Goal: Task Accomplishment & Management: Manage account settings

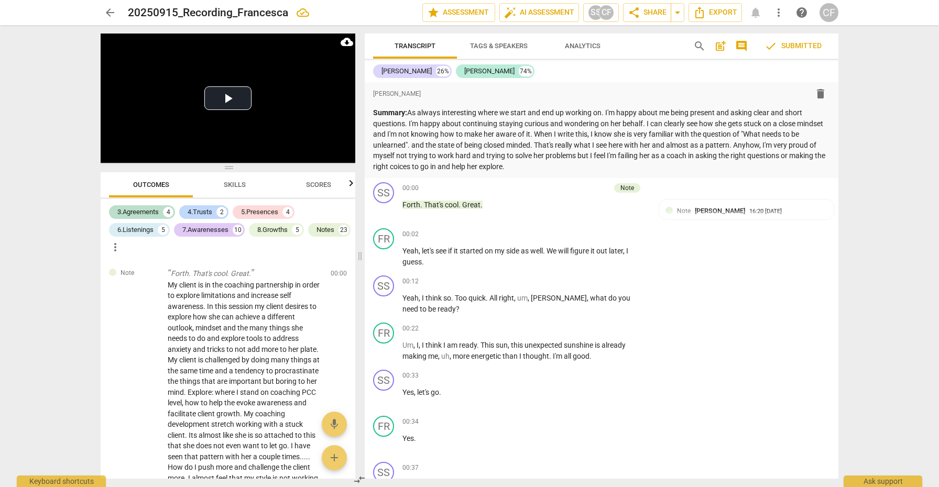
scroll to position [6946, 0]
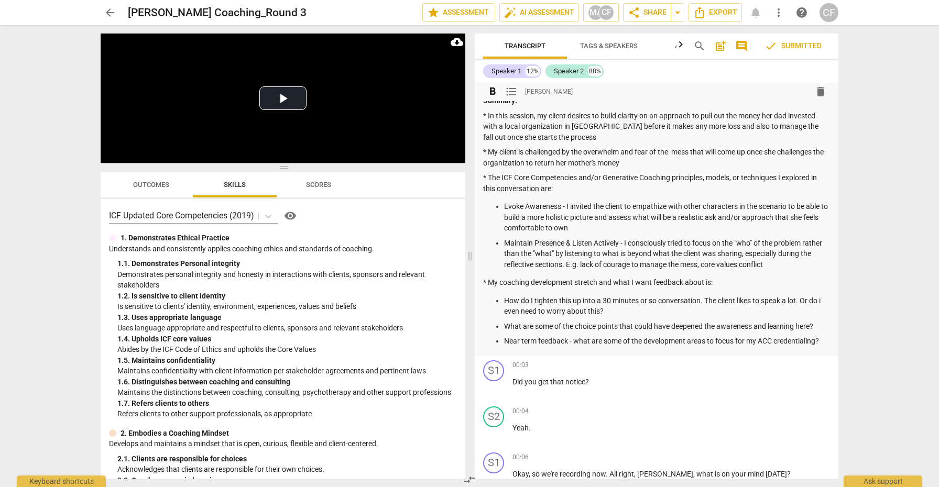
scroll to position [19, 0]
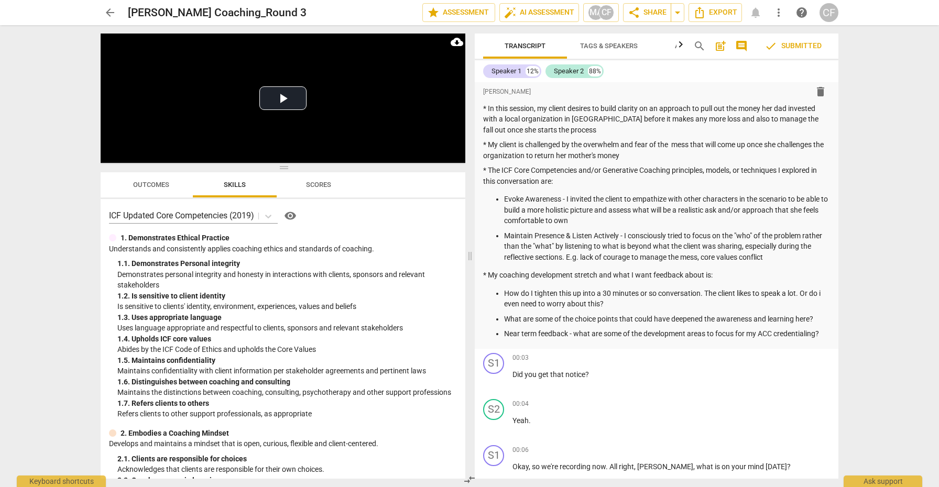
click at [165, 184] on span "Outcomes" at bounding box center [151, 185] width 36 height 8
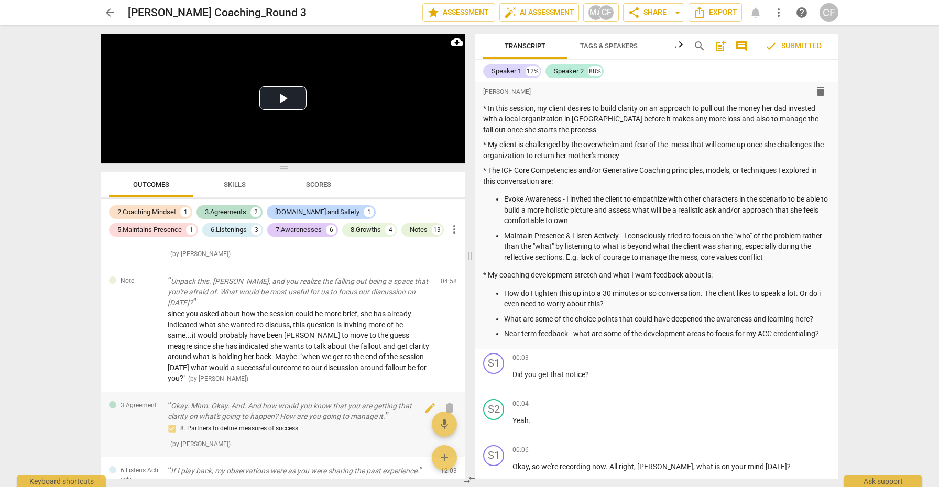
scroll to position [281, 0]
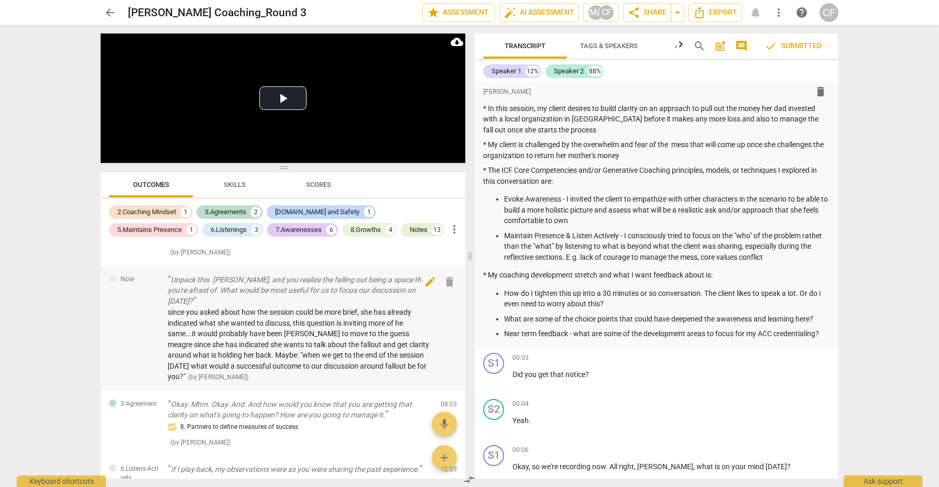
click at [429, 276] on span "edit" at bounding box center [430, 282] width 13 height 13
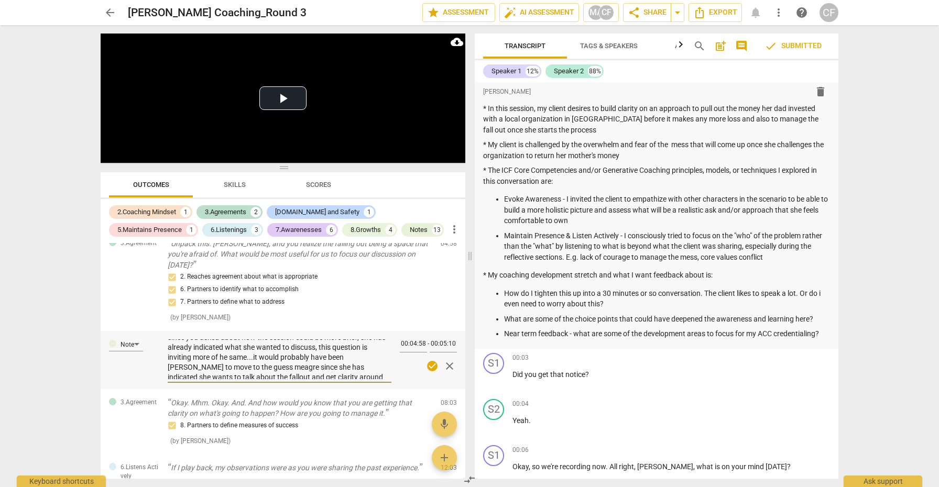
scroll to position [6, 0]
click at [254, 355] on textarea "since you asked about how the session could be more brief, she has already indi…" at bounding box center [280, 360] width 224 height 40
type textarea "since you asked about how the session could be more brief, she has already indi…"
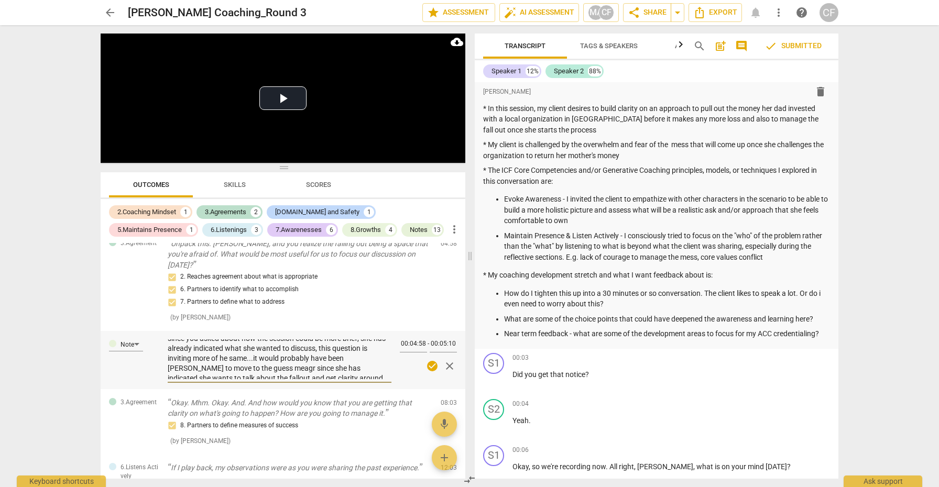
type textarea "since you asked about how the session could be more brief, she has already indi…"
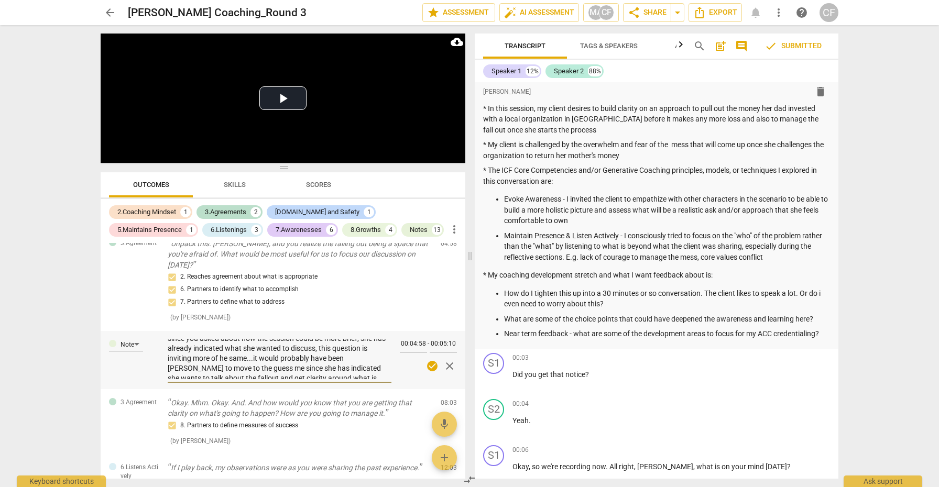
type textarea "since you asked about how the session could be more brief, she has already indi…"
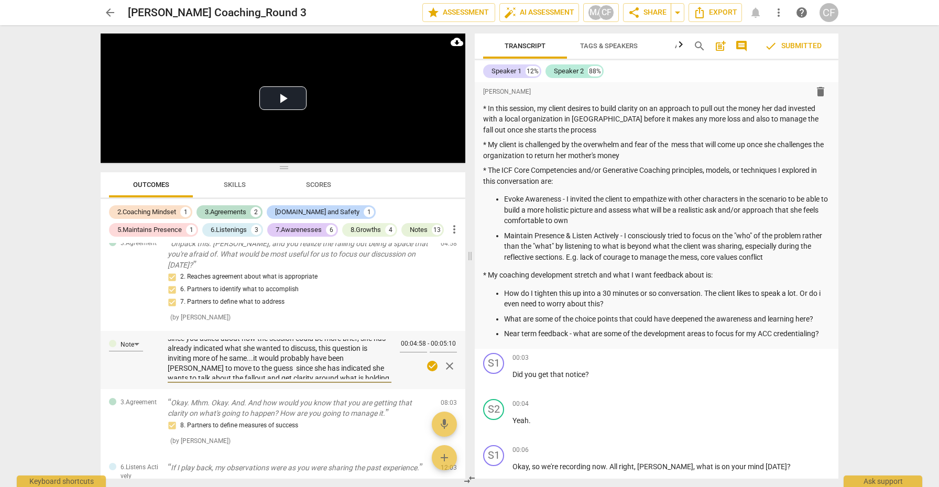
type textarea "since you asked about how the session could be more brief, she has already indi…"
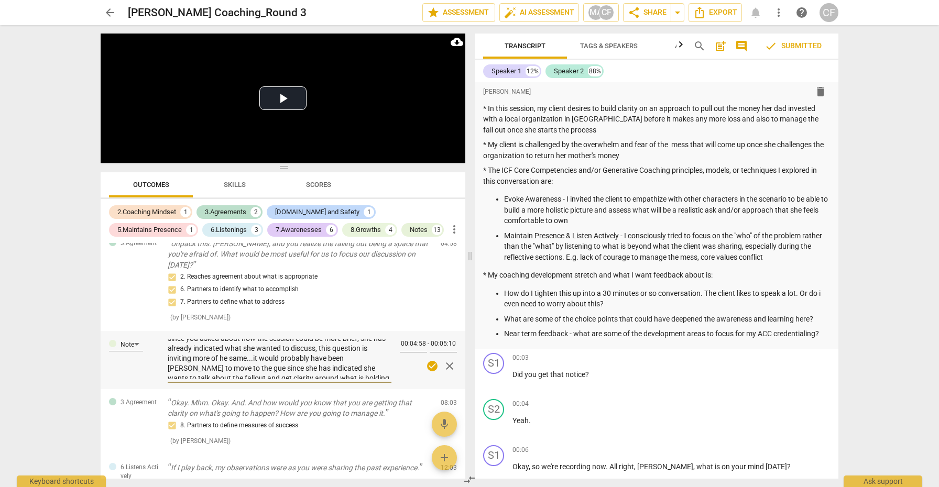
type textarea "since you asked about how the session could be more brief, she has already indi…"
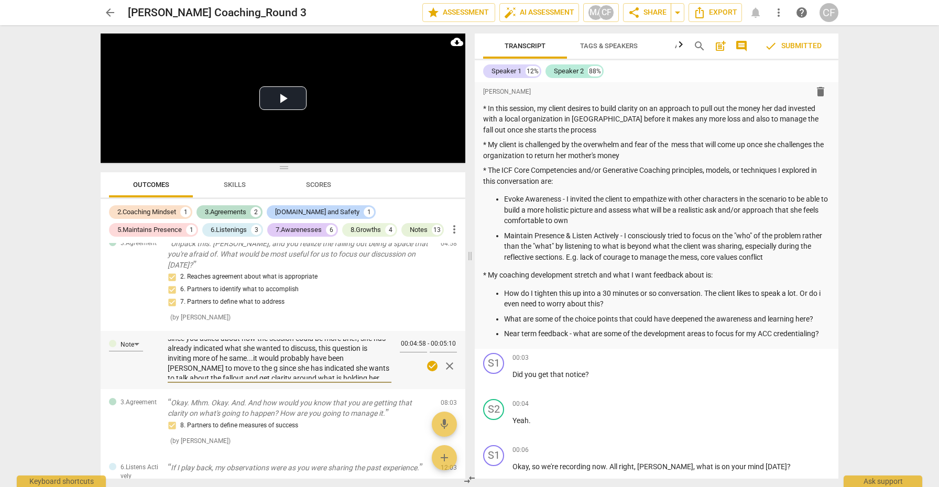
type textarea "since you asked about how the session could be more brief, she has already indi…"
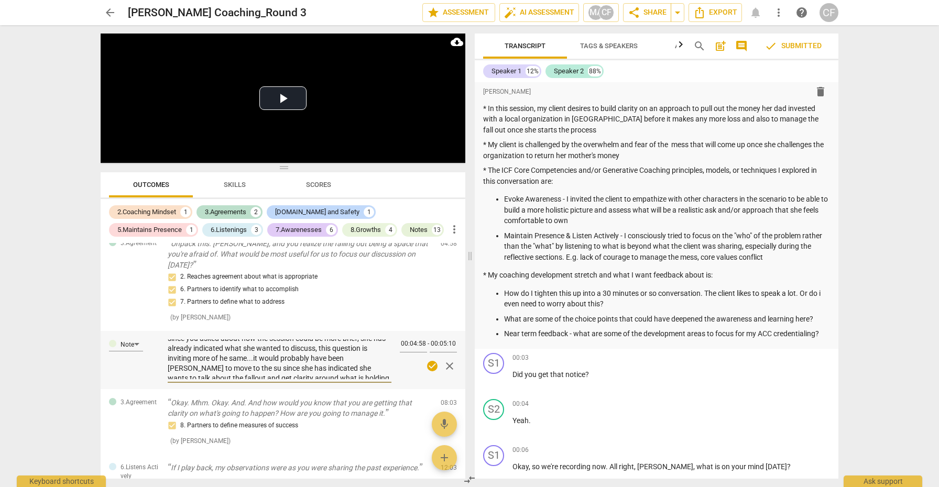
type textarea "since you asked about how the session could be more brief, she has already indi…"
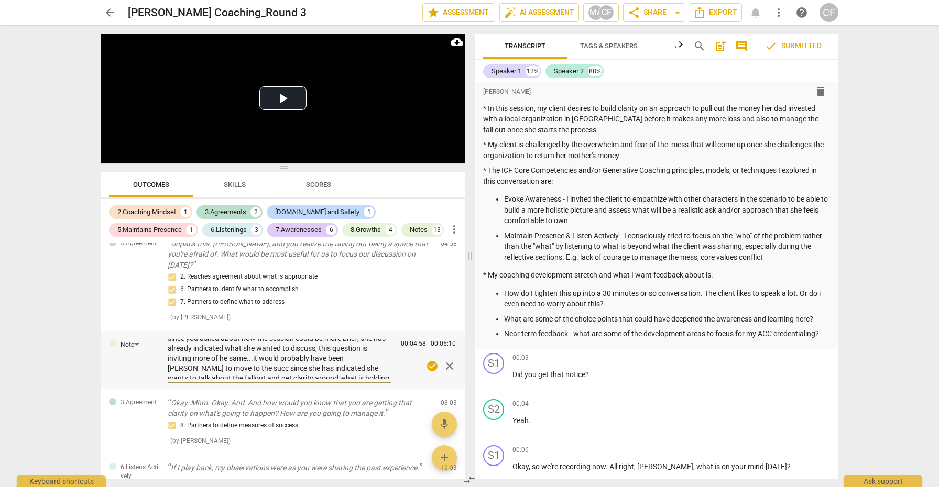
type textarea "since you asked about how the session could be more brief, she has already indi…"
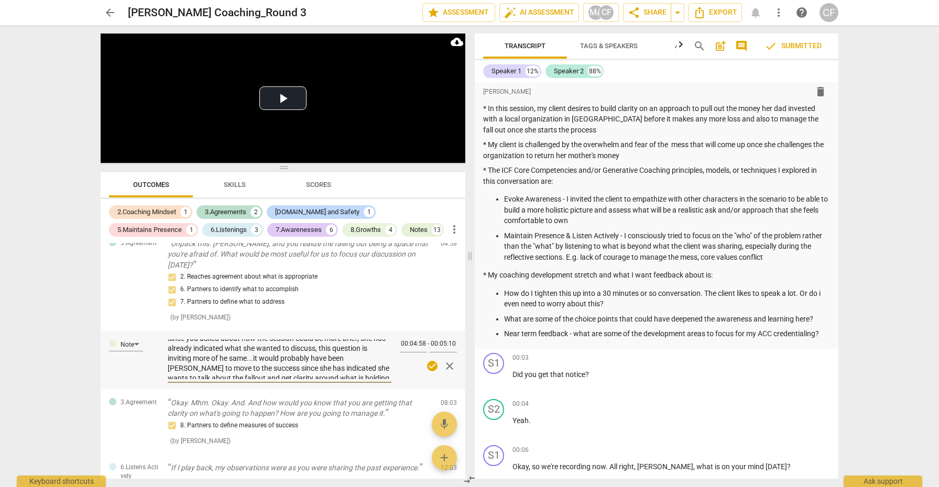
type textarea "since you asked about how the session could be more brief, she has already indi…"
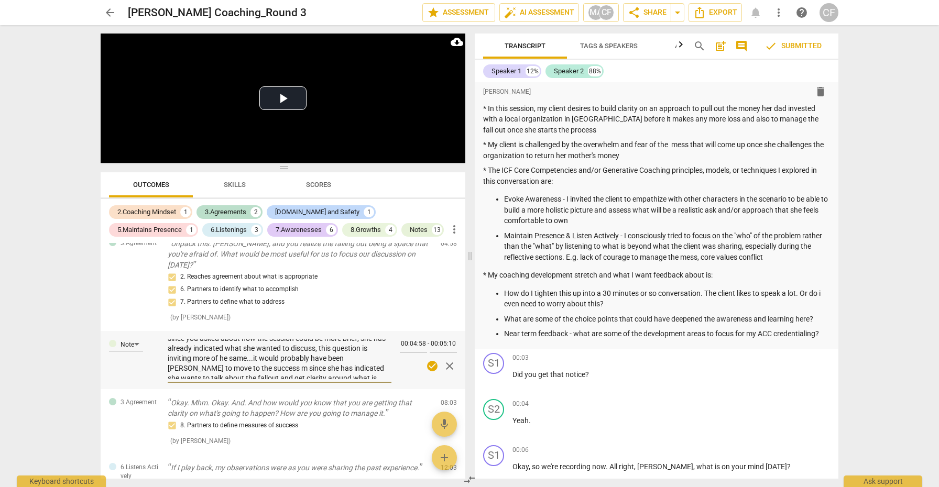
type textarea "since you asked about how the session could be more brief, she has already indi…"
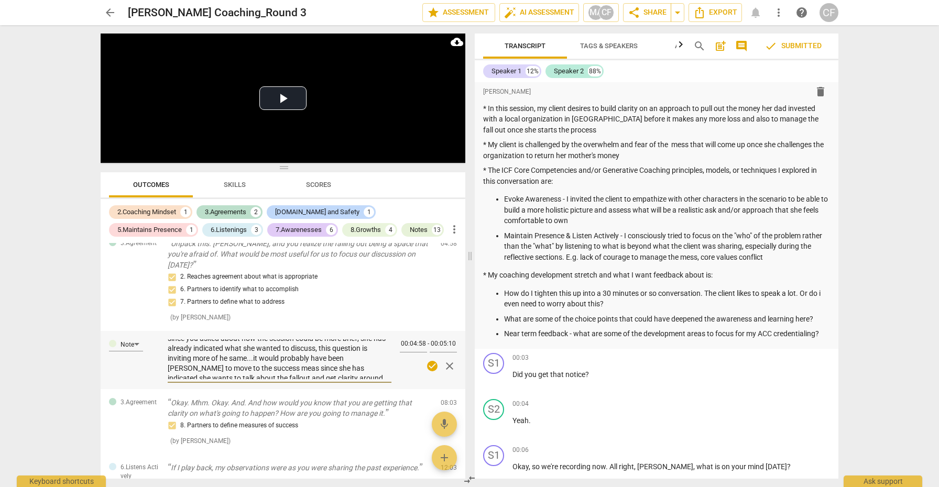
type textarea "since you asked about how the session could be more brief, she has already indi…"
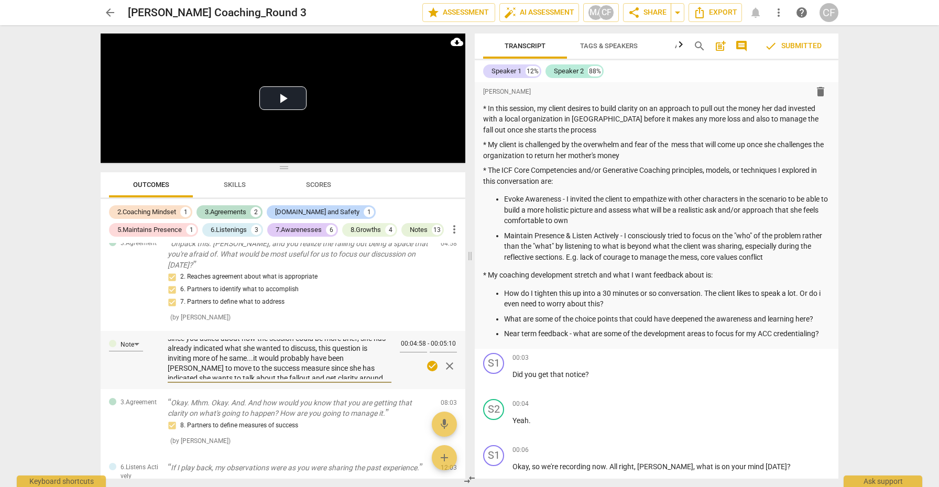
type textarea "since you asked about how the session could be more brief, she has already indi…"
click at [428, 360] on span "check_circle" at bounding box center [432, 366] width 13 height 13
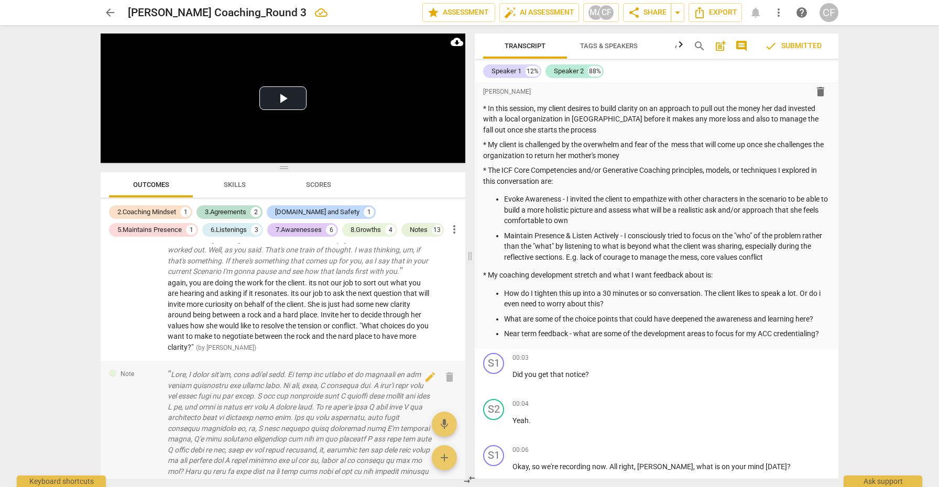
scroll to position [1715, 0]
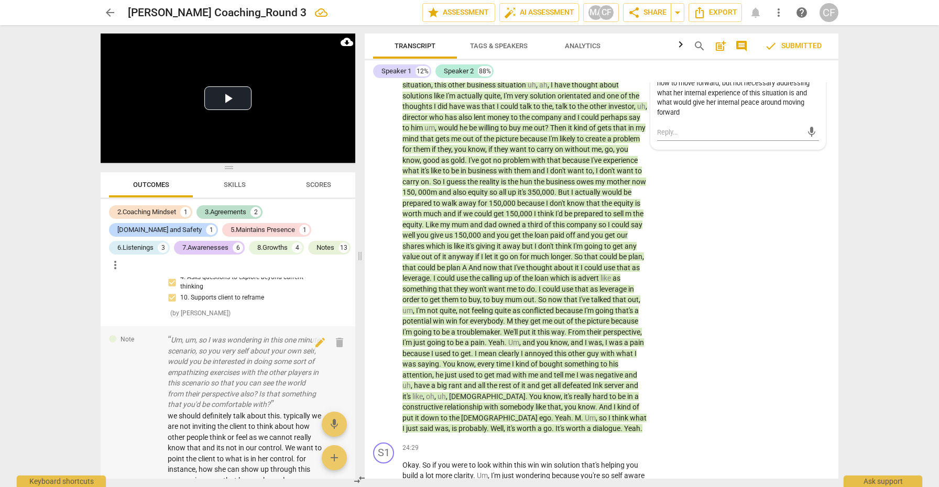
scroll to position [3661, 0]
